Goal: Complete application form: Complete application form

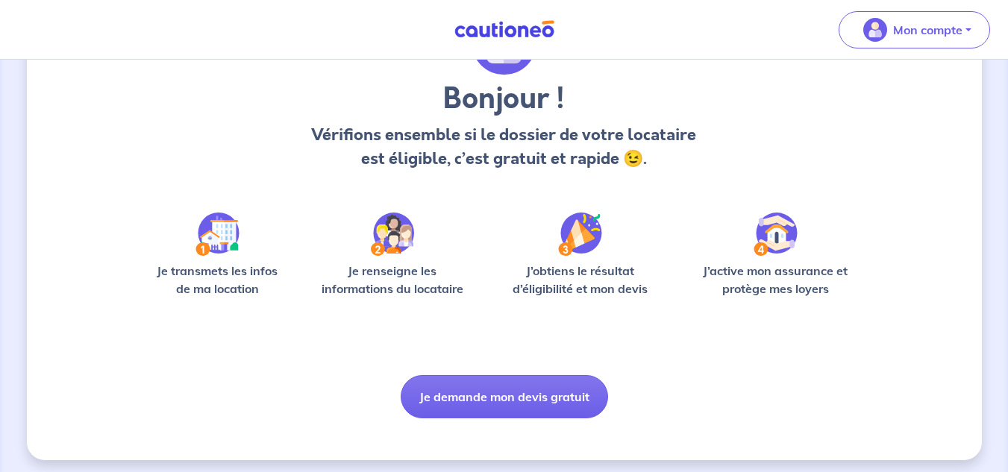
scroll to position [110, 0]
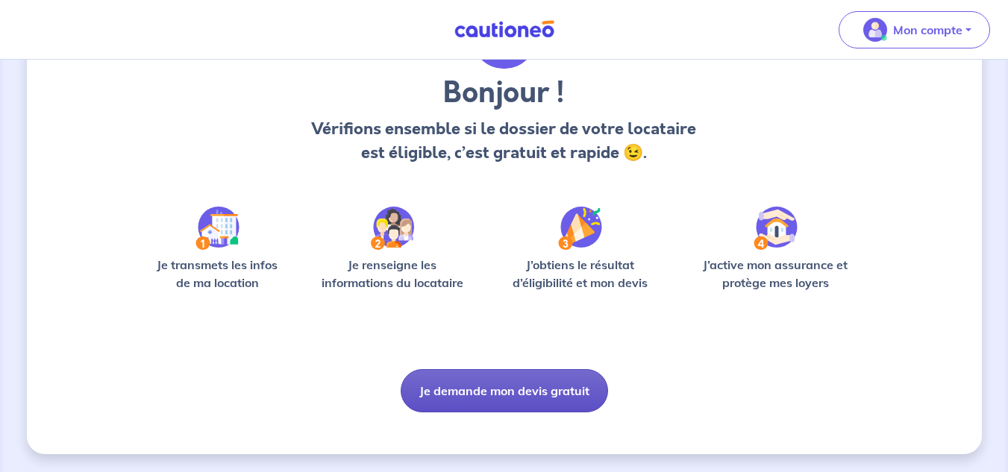
click at [510, 390] on button "Je demande mon devis gratuit" at bounding box center [504, 390] width 207 height 43
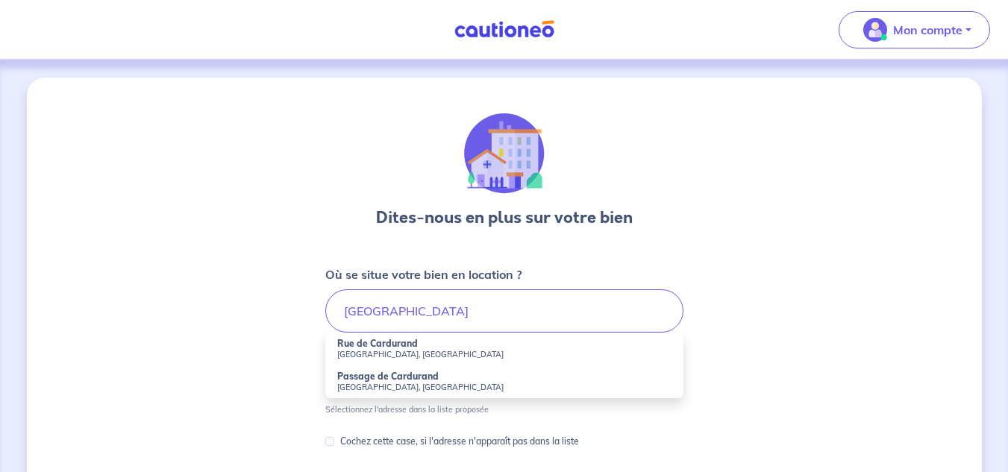
click at [396, 348] on strong "Rue de Cardurand" at bounding box center [377, 343] width 81 height 11
type input "[GEOGRAPHIC_DATA], [GEOGRAPHIC_DATA], [GEOGRAPHIC_DATA]"
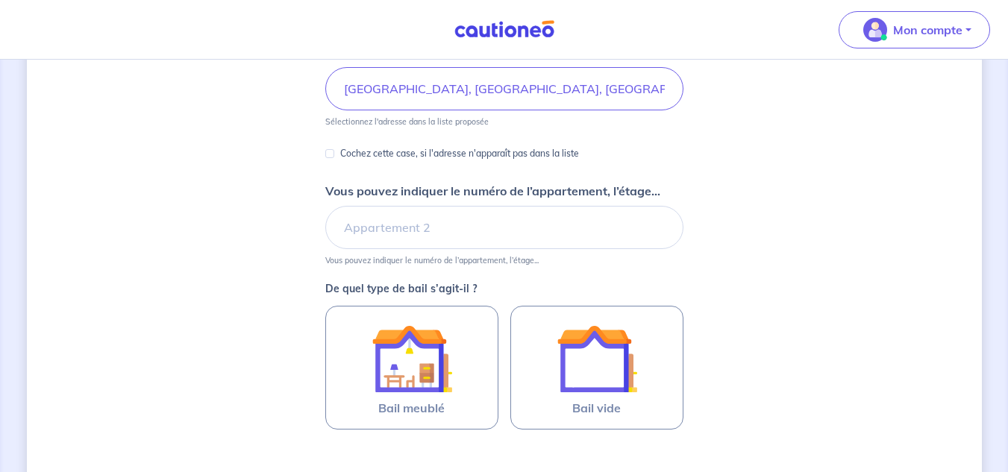
scroll to position [224, 0]
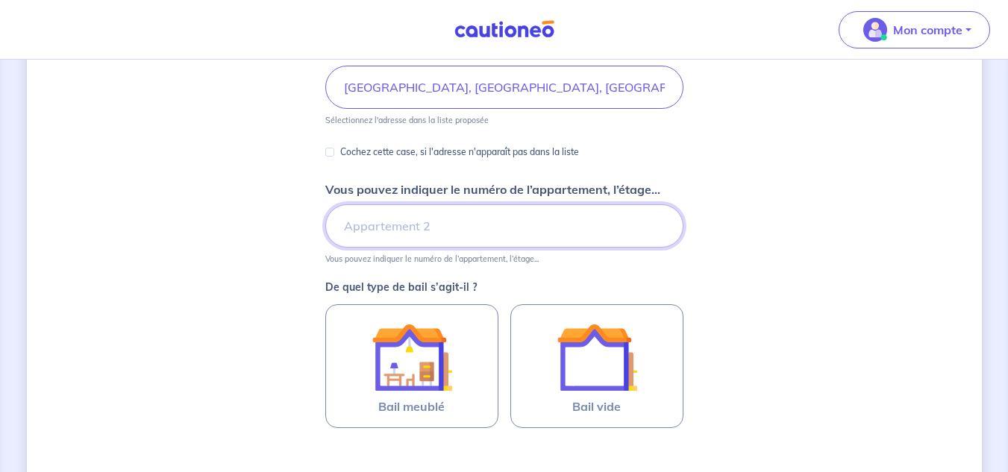
click at [395, 221] on input "Vous pouvez indiquer le numéro de l’appartement, l’étage..." at bounding box center [504, 225] width 358 height 43
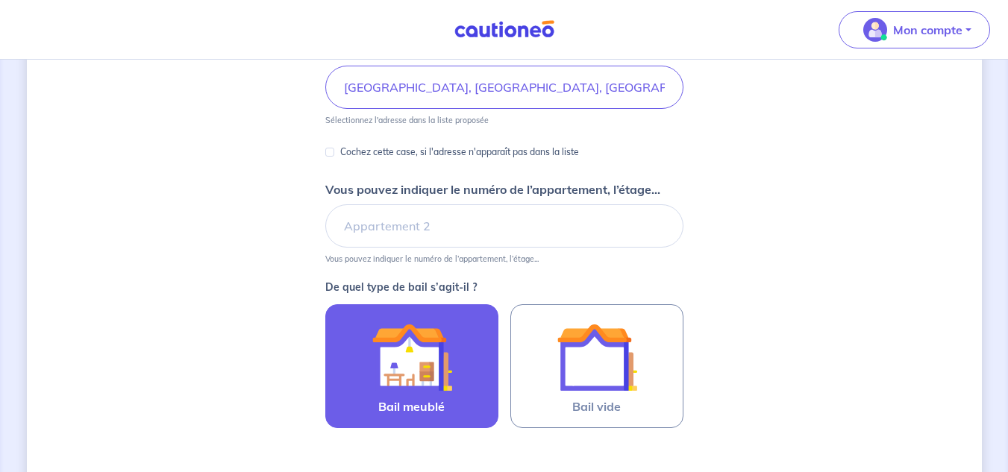
click at [422, 331] on img at bounding box center [412, 357] width 81 height 81
click at [0, 0] on input "Bail meublé" at bounding box center [0, 0] width 0 height 0
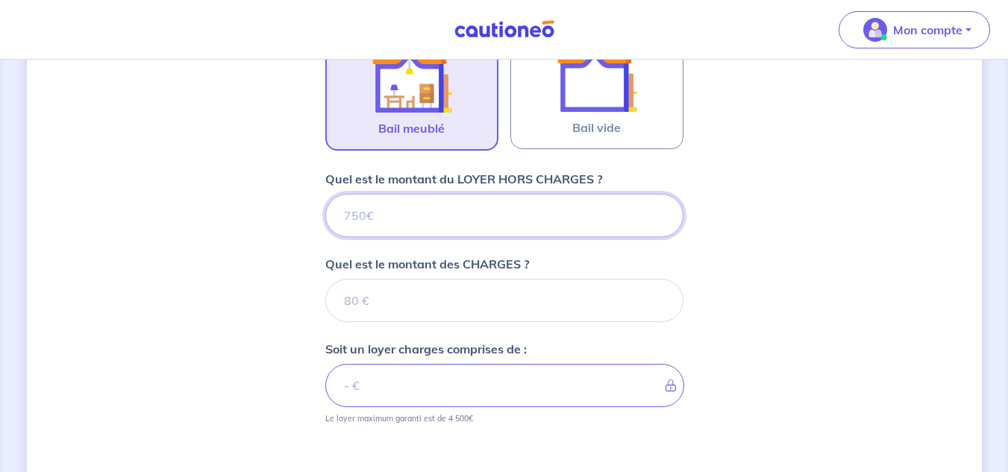
scroll to position [504, 0]
type input "600"
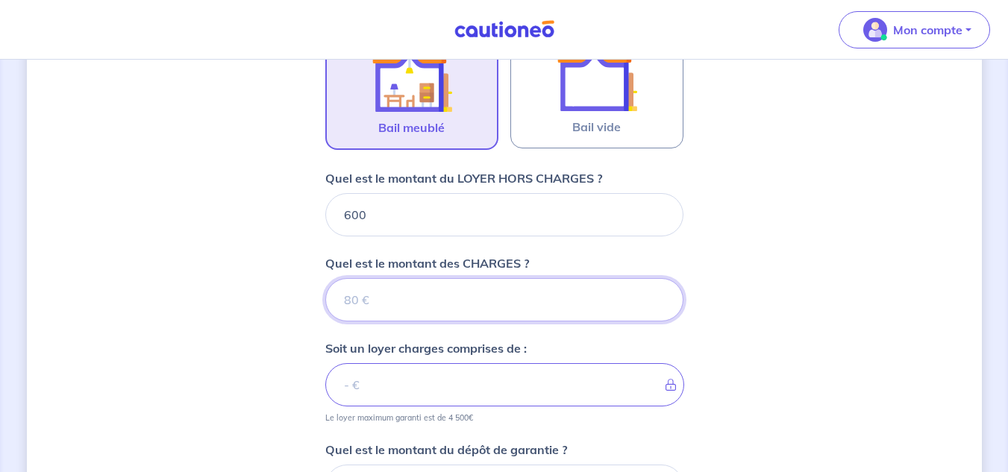
click at [404, 303] on input "Quel est le montant des CHARGES ?" at bounding box center [504, 299] width 358 height 43
type input "30"
type input "630"
type input "30"
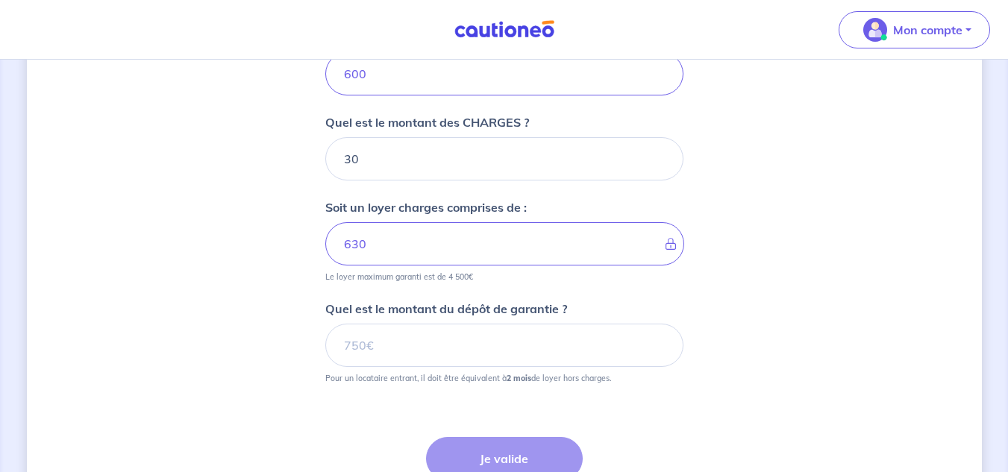
scroll to position [653, 0]
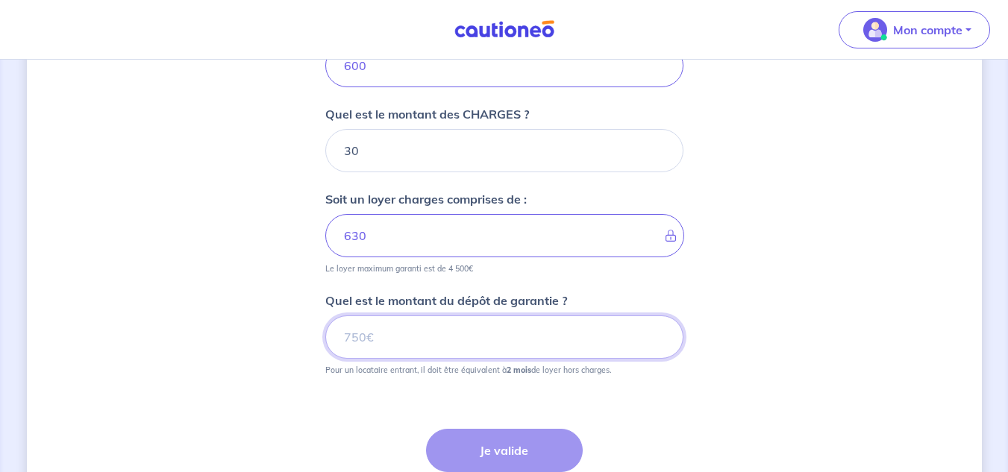
click at [408, 337] on input "Quel est le montant du dépôt de garantie ?" at bounding box center [504, 337] width 358 height 43
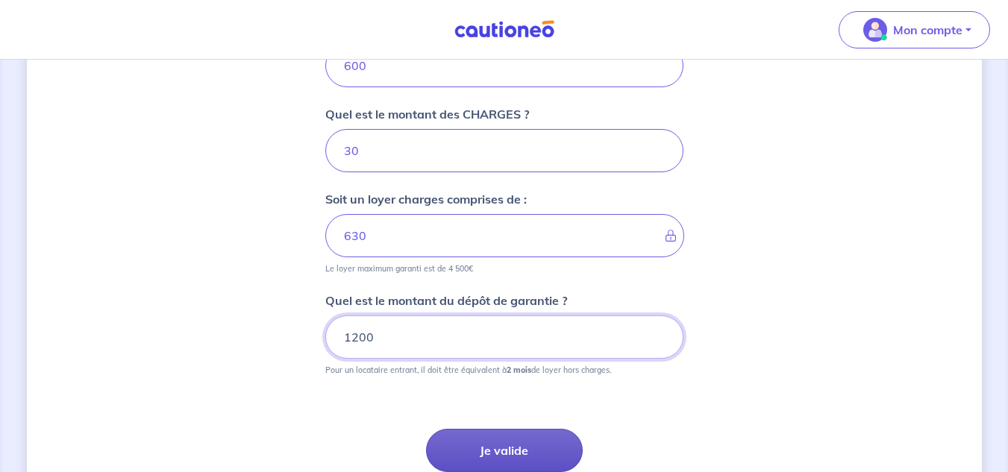
type input "1200"
click at [480, 433] on button "Je valide" at bounding box center [504, 450] width 157 height 43
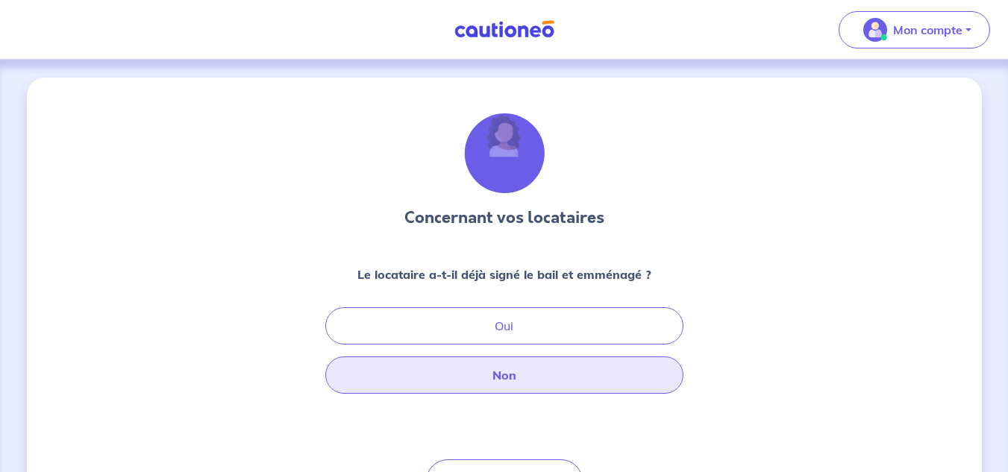
click at [473, 364] on button "Non" at bounding box center [504, 375] width 358 height 37
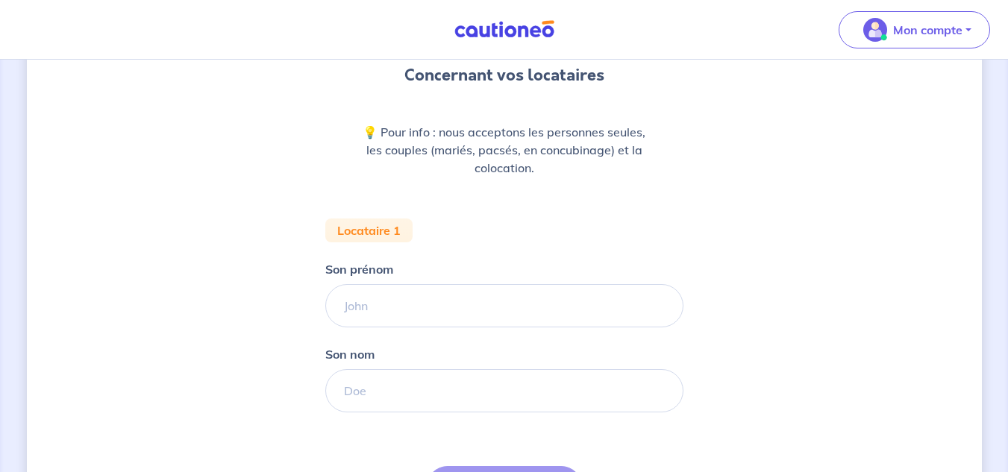
scroll to position [149, 0]
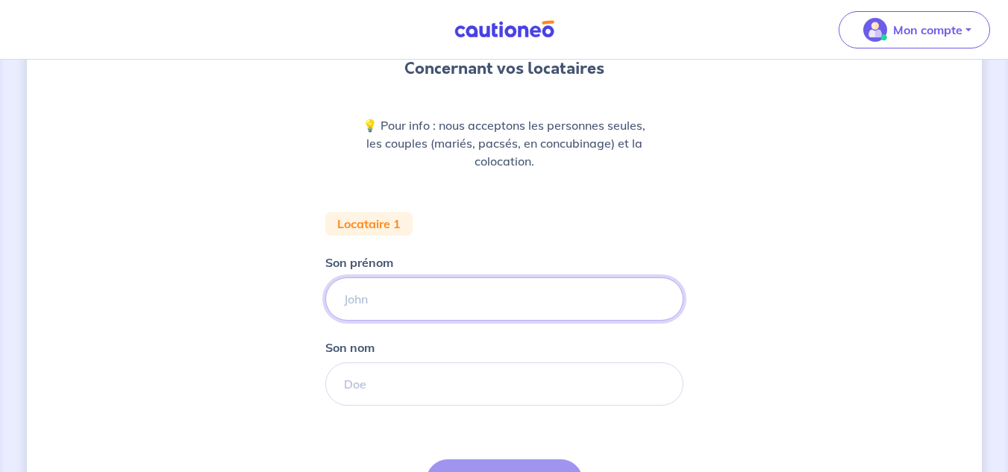
click at [393, 300] on input "Son prénom" at bounding box center [504, 299] width 358 height 43
type input "[PERSON_NAME]"
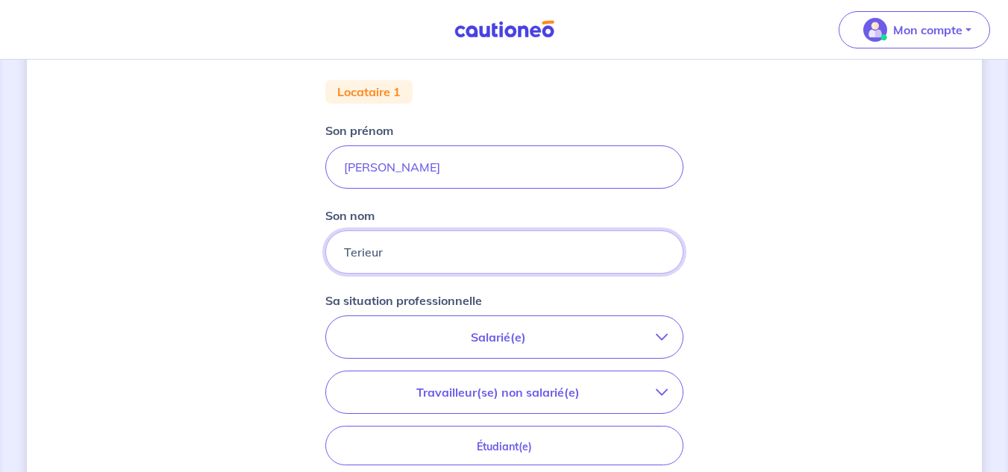
scroll to position [299, 0]
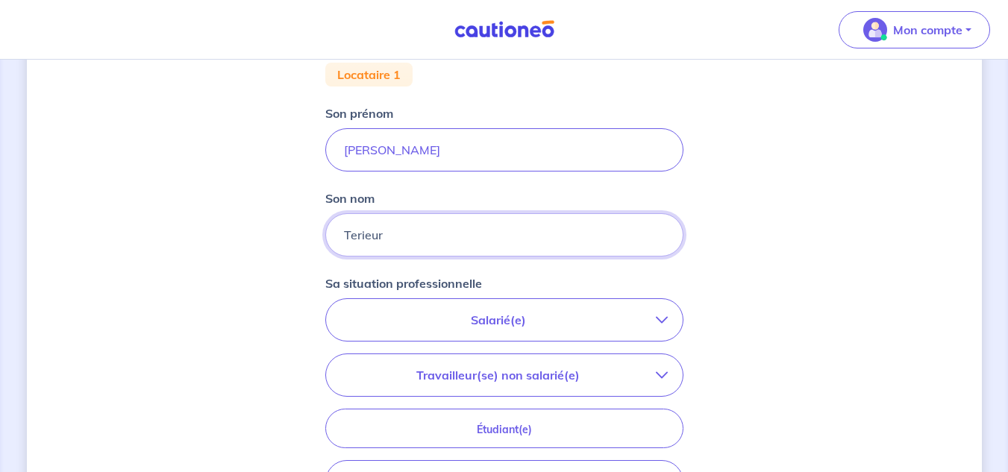
type input "Terieur"
click at [461, 316] on p "Salarié(e)" at bounding box center [498, 320] width 315 height 18
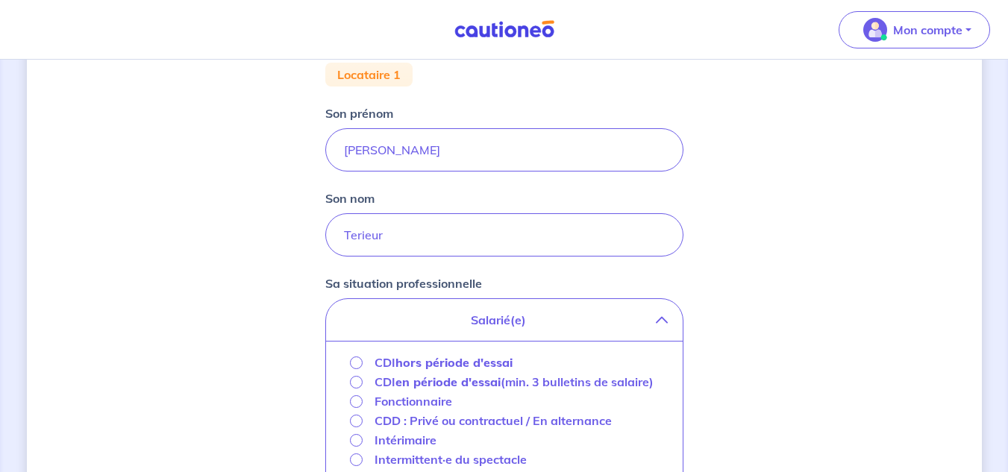
click at [443, 361] on strong "hors période d'essai" at bounding box center [454, 362] width 117 height 15
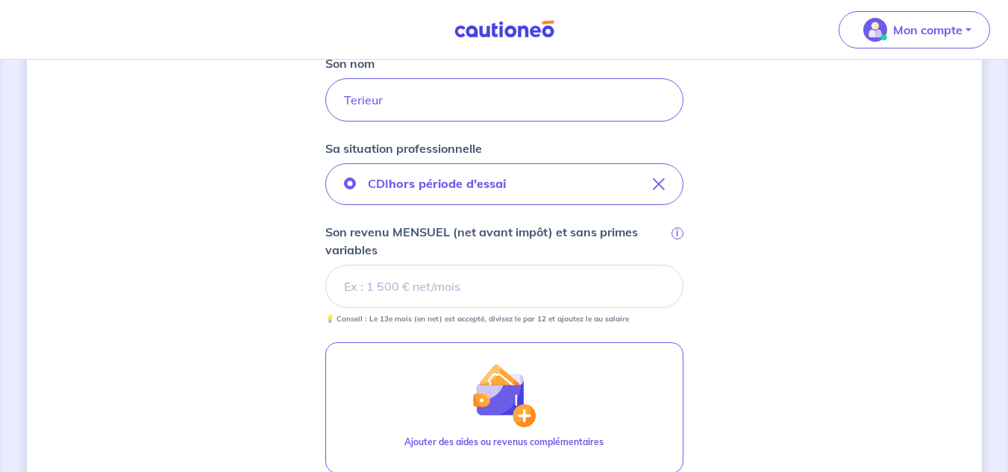
scroll to position [448, 0]
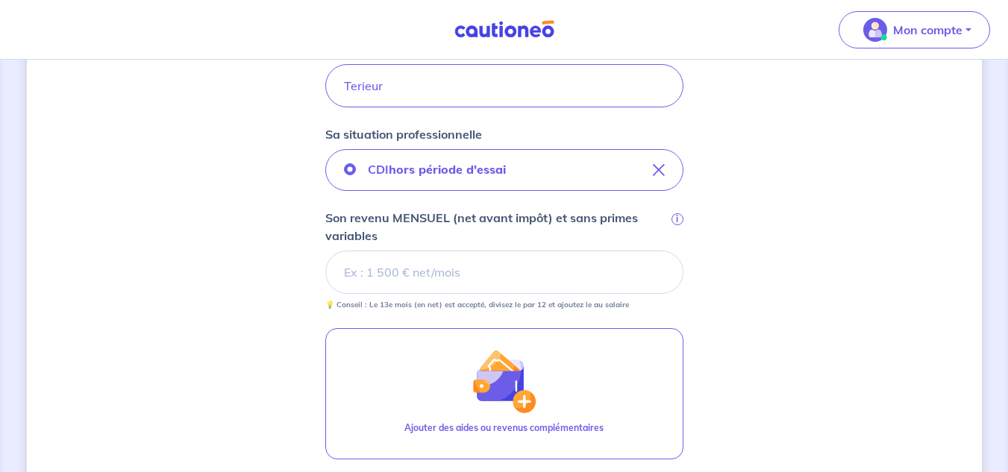
click at [440, 264] on input "Son revenu MENSUEL (net avant impôt) et sans primes variables i" at bounding box center [504, 272] width 358 height 43
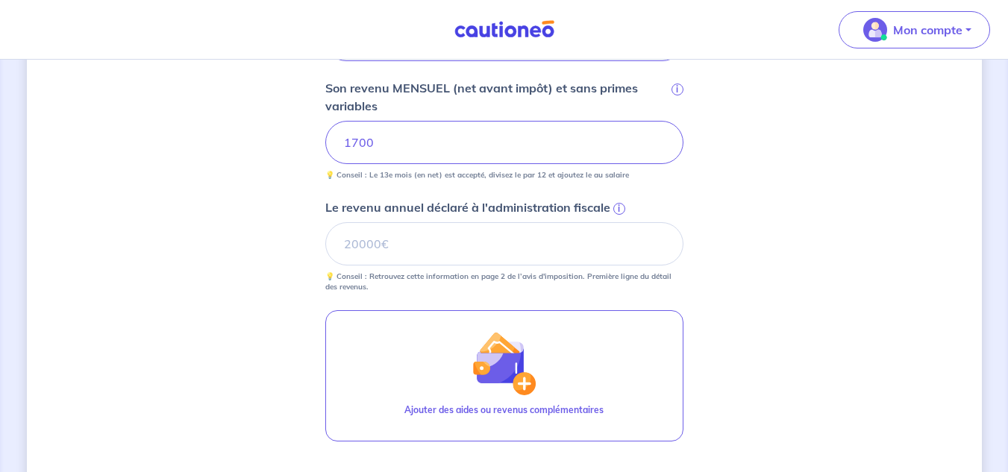
scroll to position [597, 0]
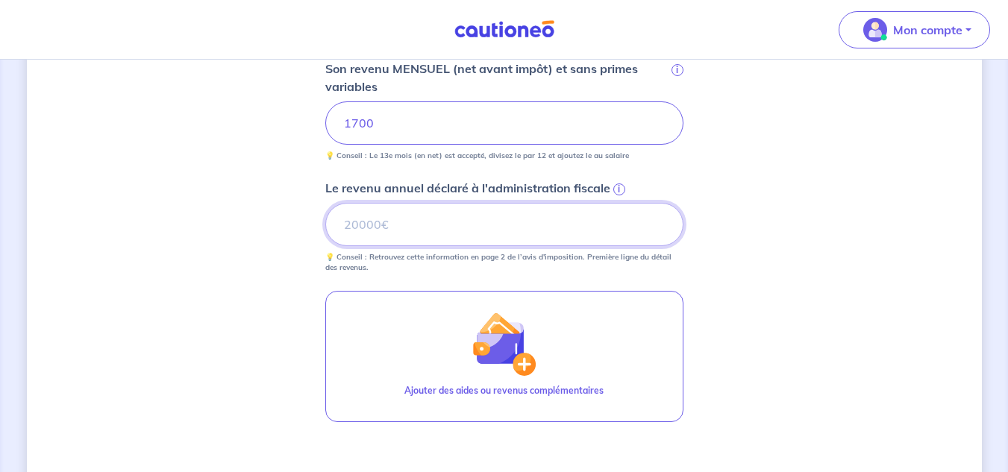
click at [415, 218] on input "Le revenu annuel déclaré à l'administration fiscale i" at bounding box center [504, 224] width 358 height 43
type input "3"
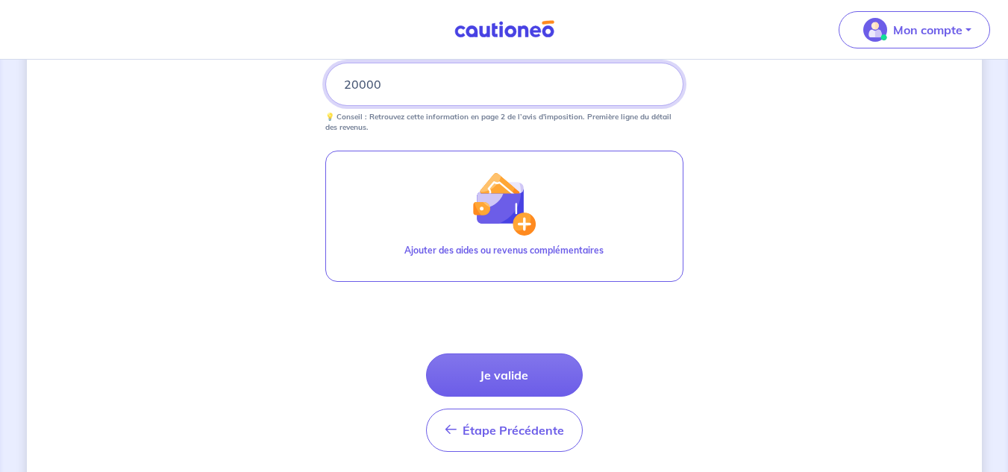
scroll to position [746, 0]
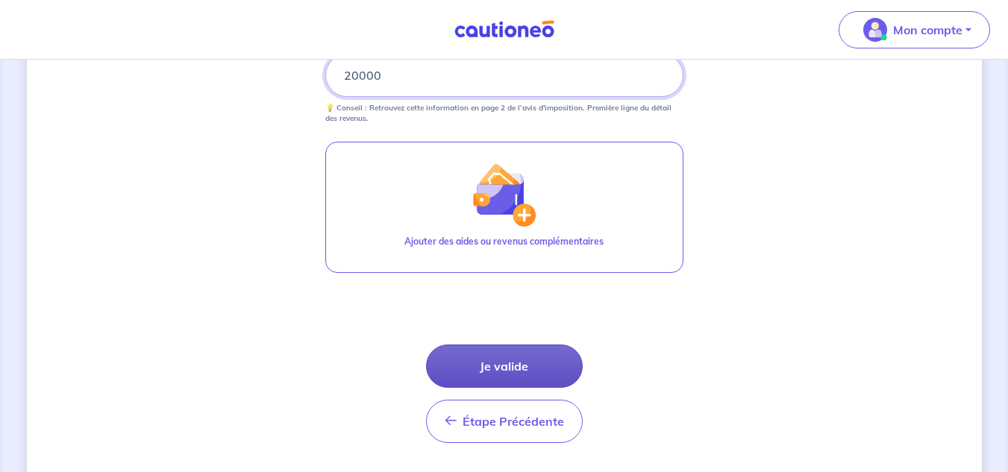
type input "20000"
click at [470, 372] on button "Je valide" at bounding box center [504, 366] width 157 height 43
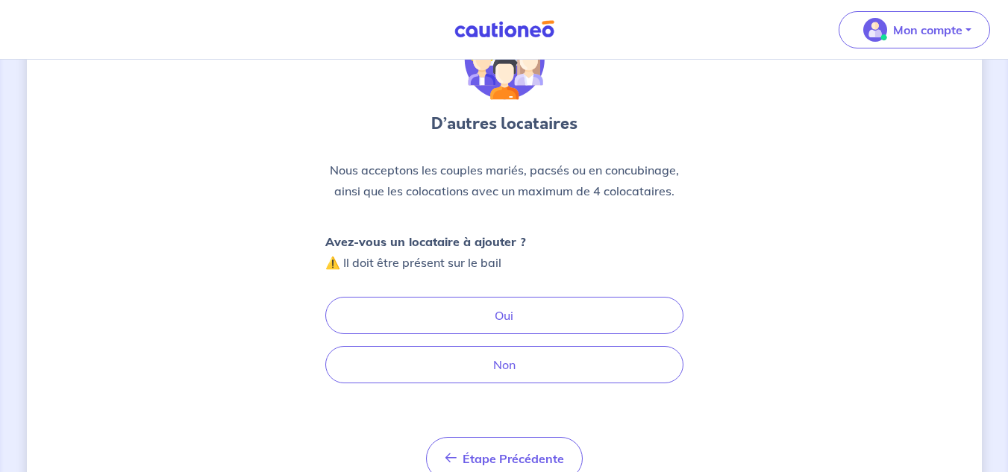
scroll to position [149, 0]
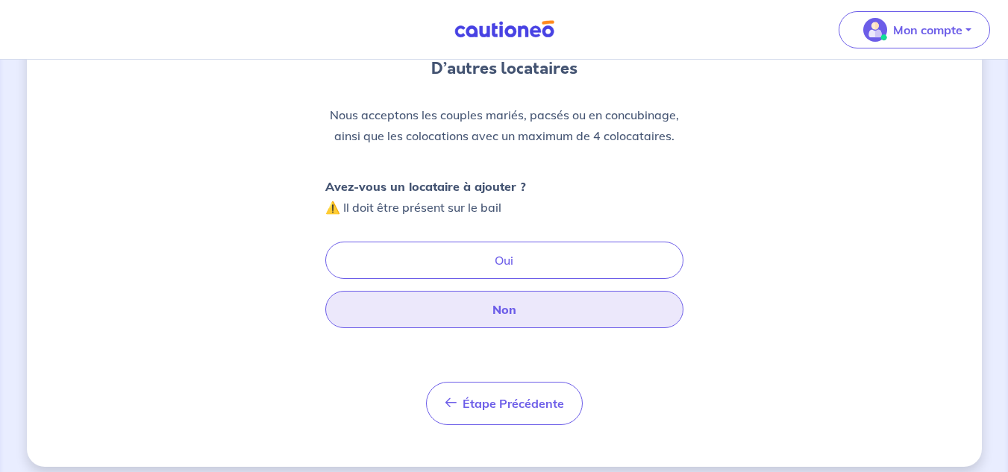
click at [449, 310] on button "Non" at bounding box center [504, 309] width 358 height 37
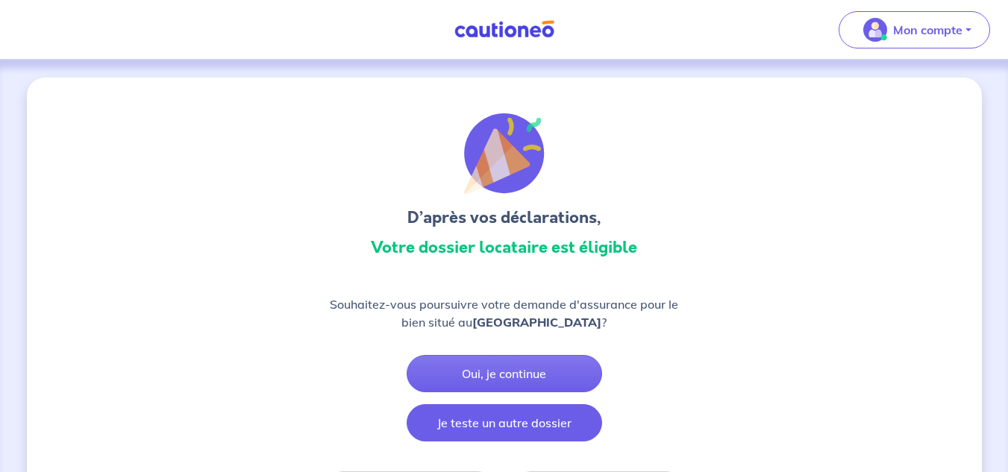
click at [516, 429] on button "Je teste un autre dossier" at bounding box center [505, 422] width 196 height 37
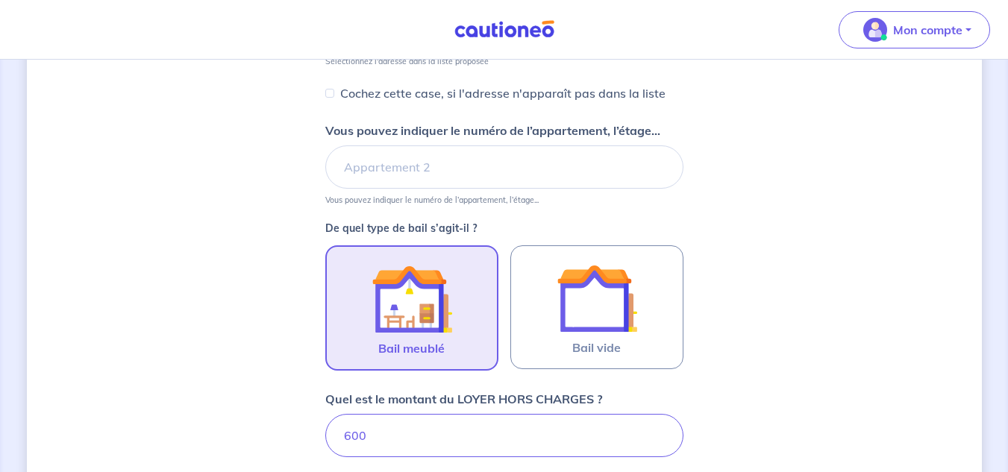
scroll to position [483, 0]
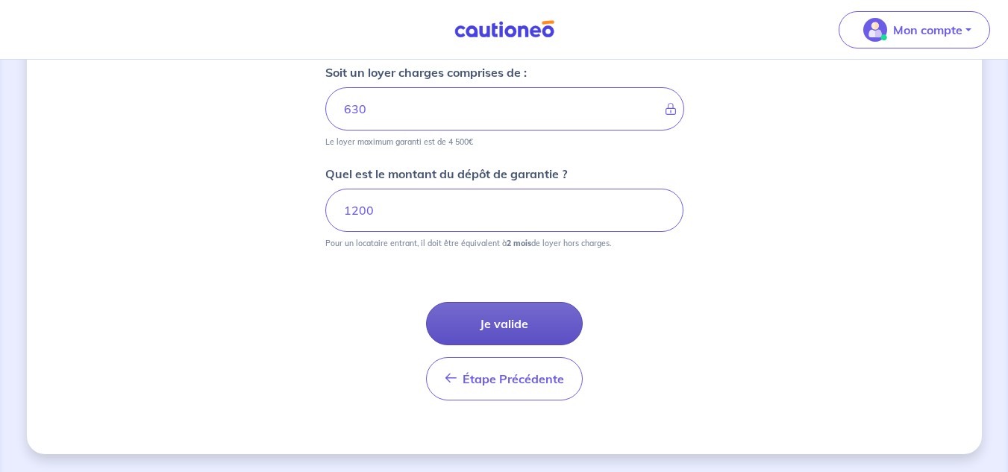
click at [491, 320] on button "Je valide" at bounding box center [504, 323] width 157 height 43
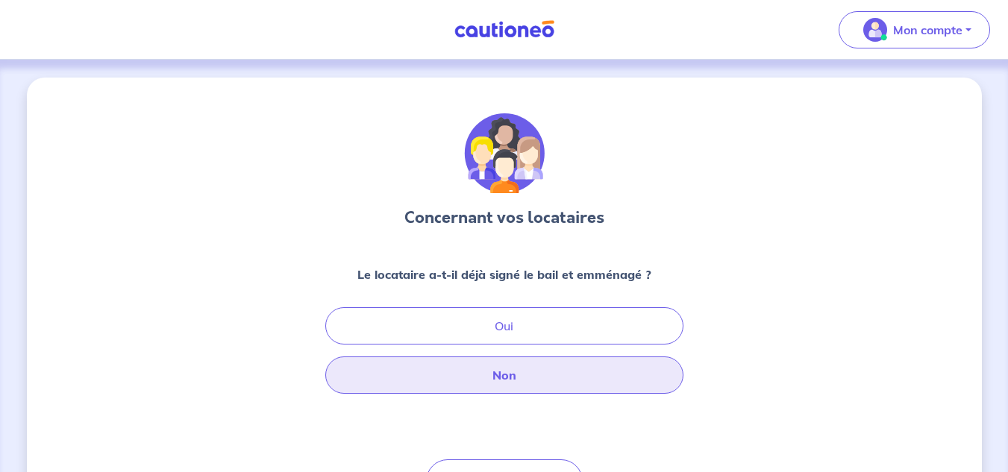
click at [493, 378] on button "Non" at bounding box center [504, 375] width 358 height 37
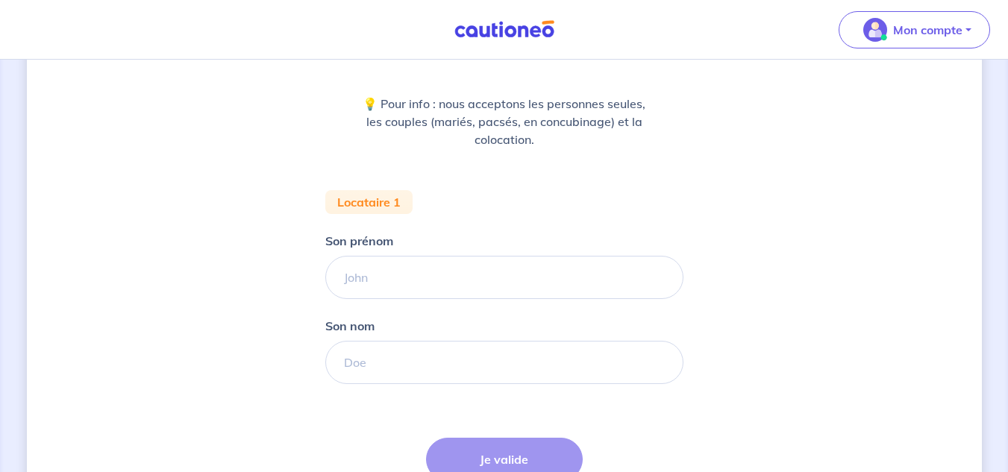
scroll to position [224, 0]
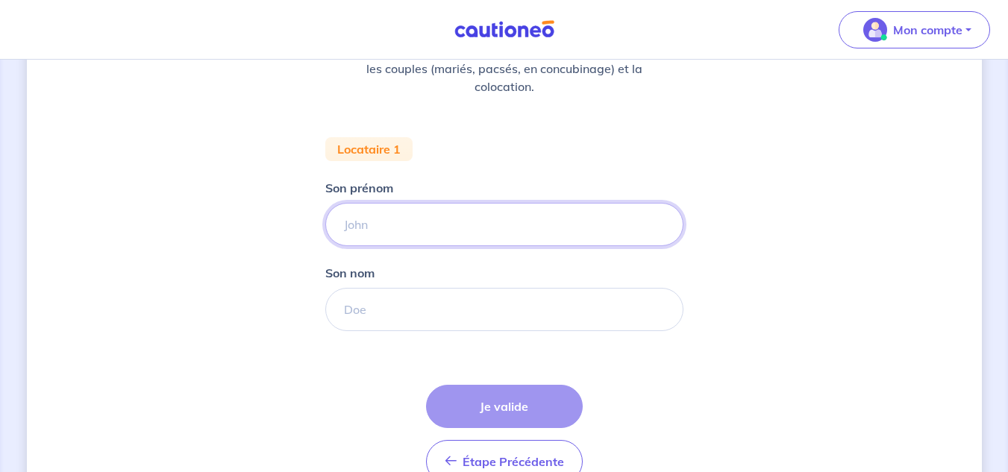
click at [396, 222] on input "Son prénom" at bounding box center [504, 224] width 358 height 43
type input "[PERSON_NAME]"
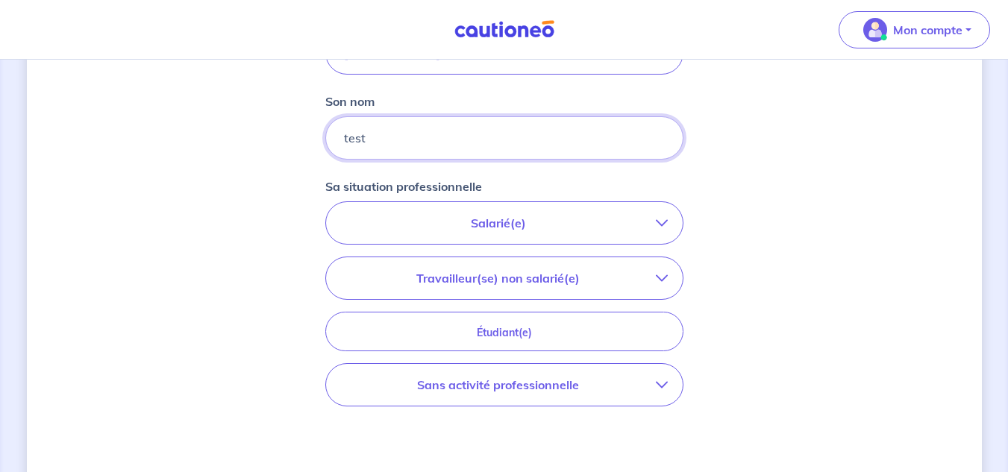
scroll to position [448, 0]
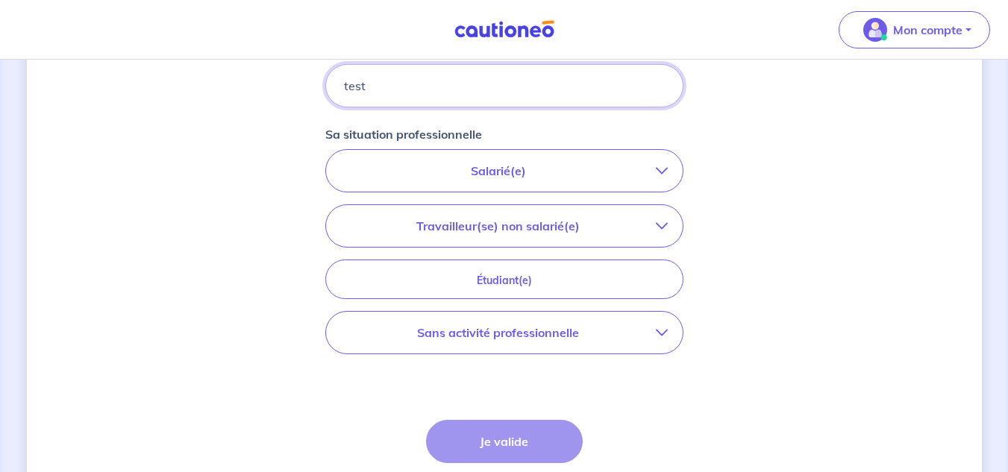
type input "test"
click at [477, 172] on p "Salarié(e)" at bounding box center [498, 171] width 315 height 18
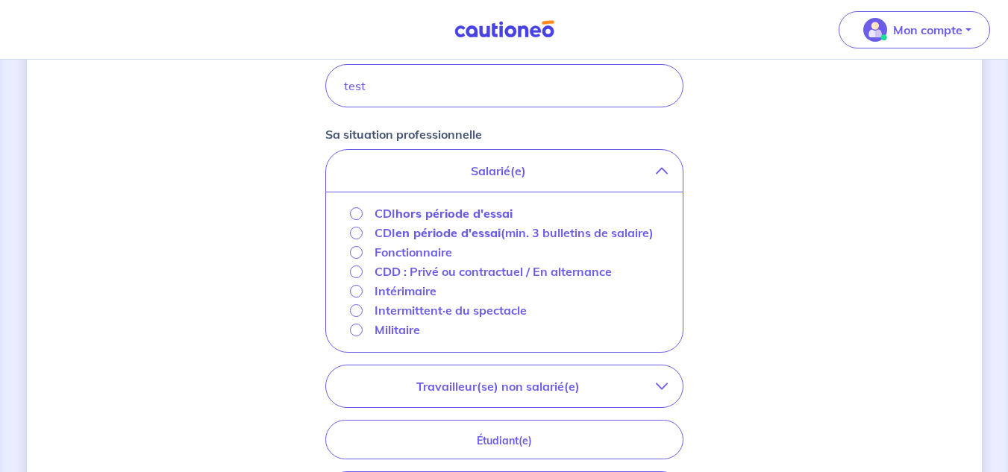
click at [428, 214] on strong "hors période d'essai" at bounding box center [454, 213] width 117 height 15
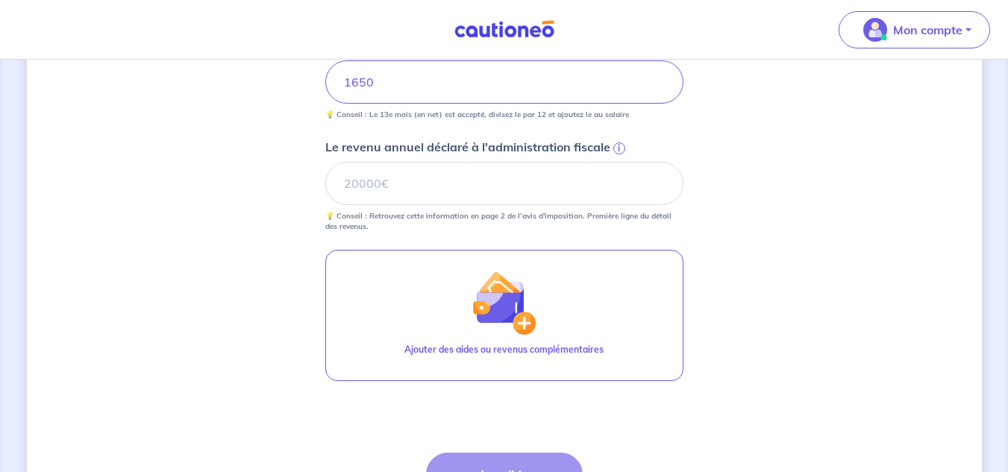
scroll to position [597, 0]
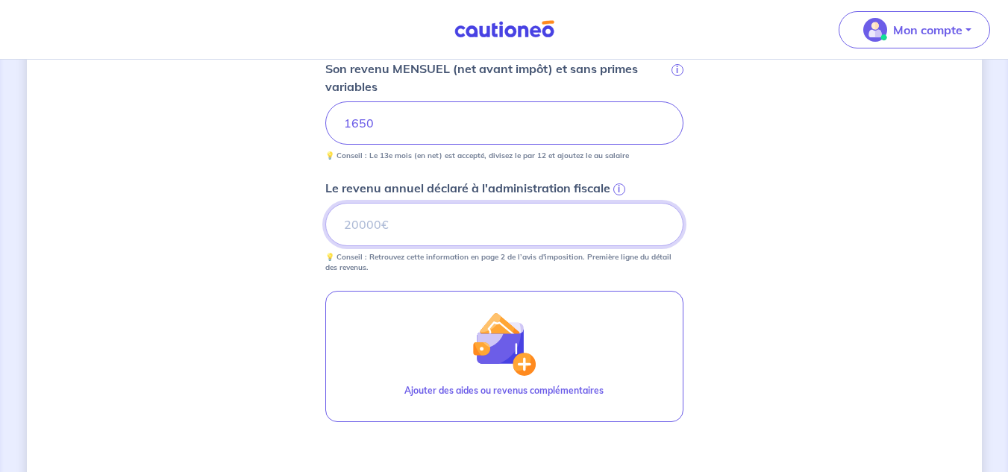
click at [419, 229] on input "Le revenu annuel déclaré à l'administration fiscale i" at bounding box center [504, 224] width 358 height 43
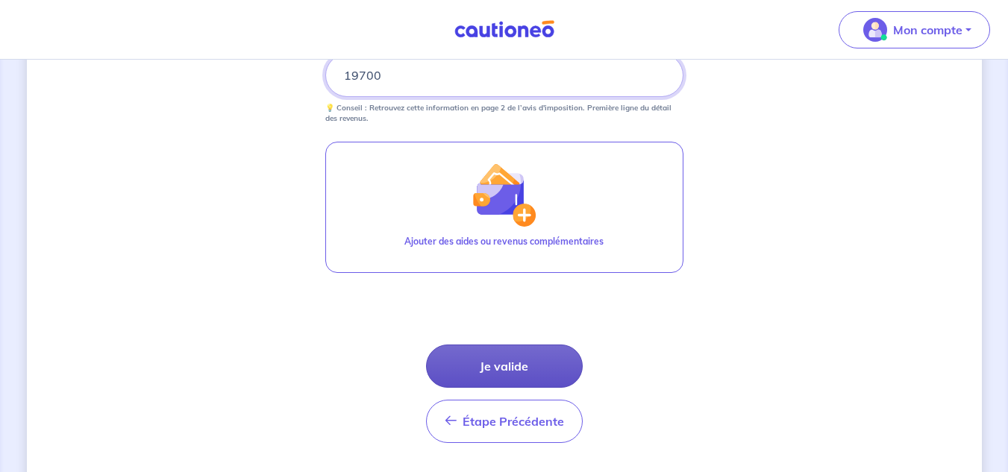
type input "19700"
click at [490, 368] on button "Je valide" at bounding box center [504, 366] width 157 height 43
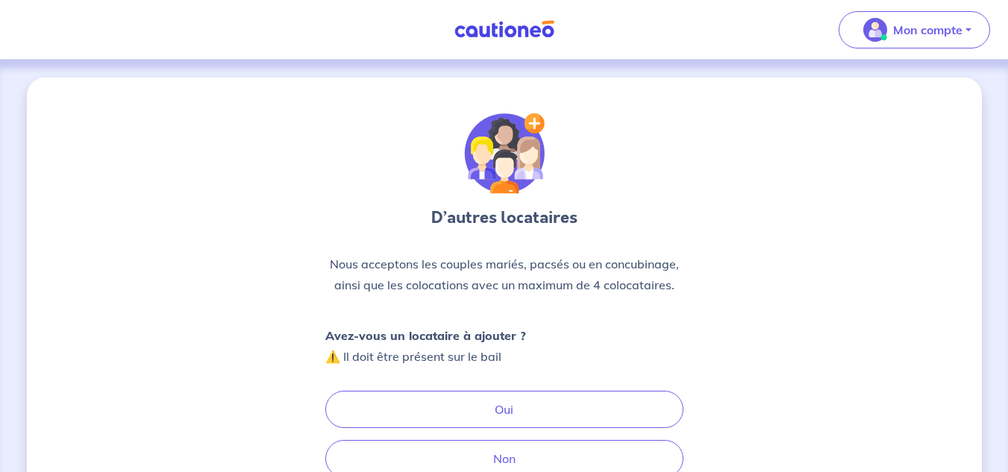
scroll to position [149, 0]
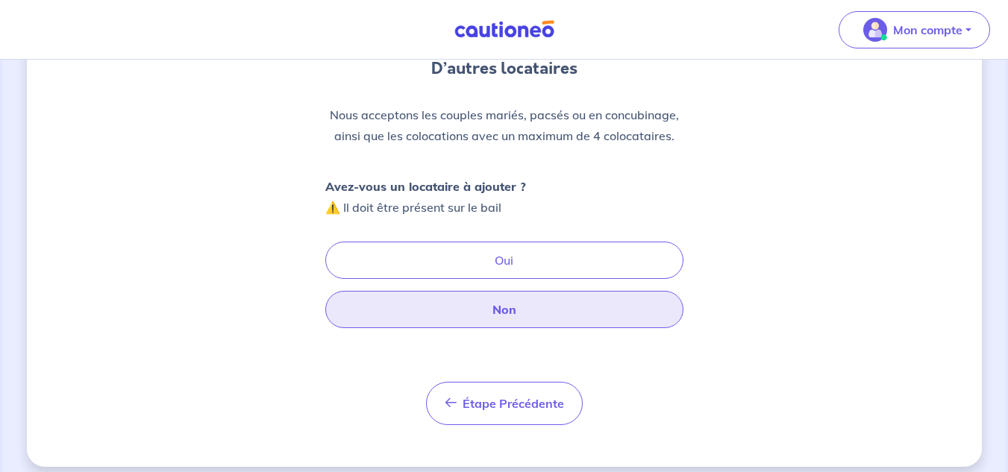
click at [496, 314] on button "Non" at bounding box center [504, 309] width 358 height 37
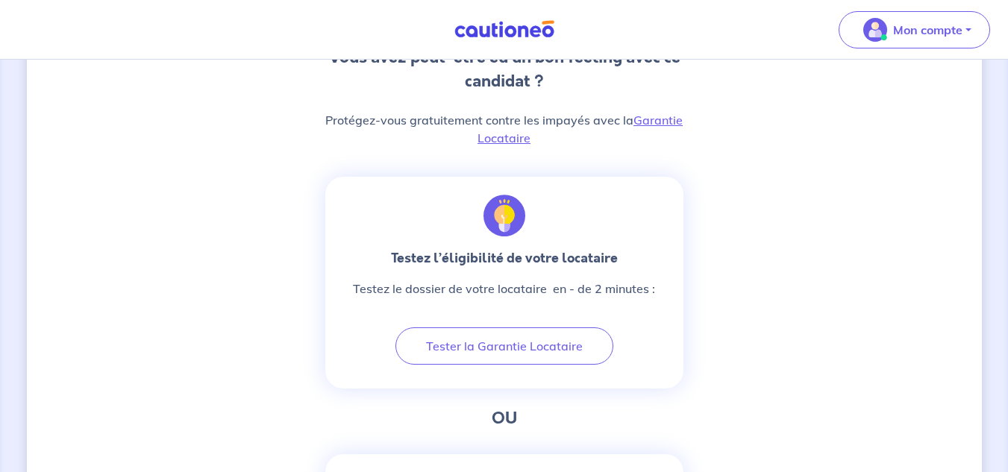
scroll to position [522, 0]
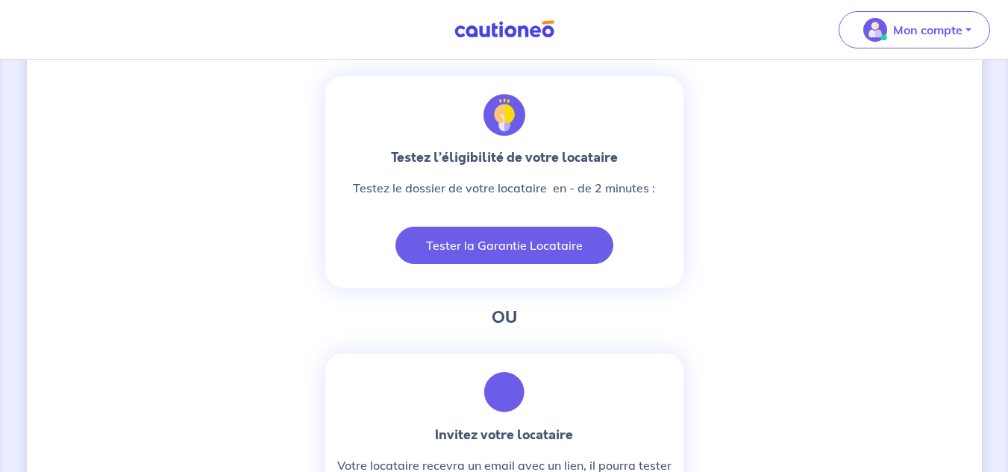
click at [482, 251] on button "Tester la Garantie Locataire" at bounding box center [505, 245] width 218 height 37
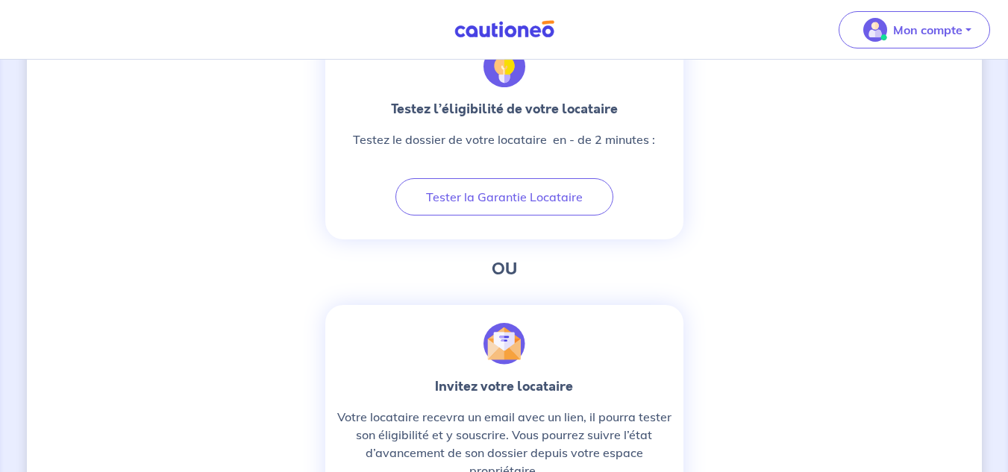
scroll to position [746, 0]
